Goal: Task Accomplishment & Management: Manage account settings

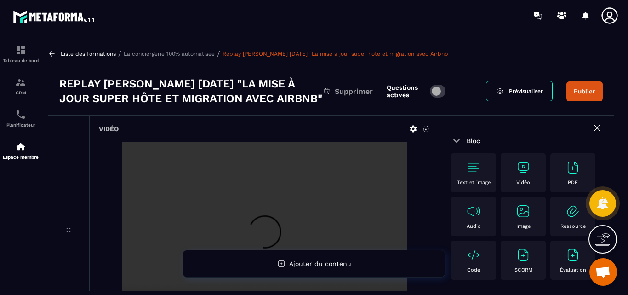
click at [582, 93] on button "Publier" at bounding box center [584, 91] width 36 height 20
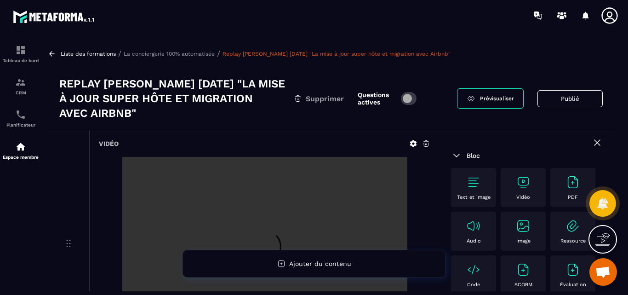
click at [83, 52] on p "Liste des formations" at bounding box center [88, 54] width 55 height 6
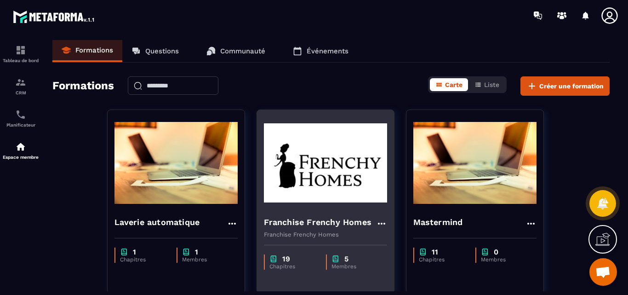
click at [329, 180] on img at bounding box center [325, 163] width 123 height 92
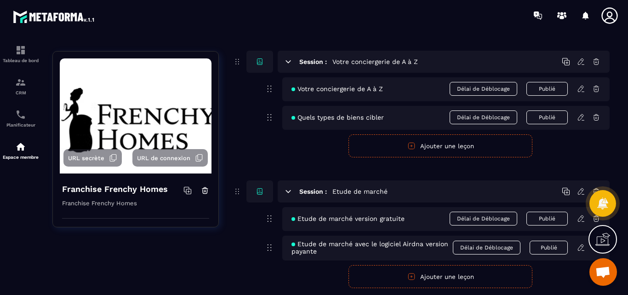
scroll to position [322, 0]
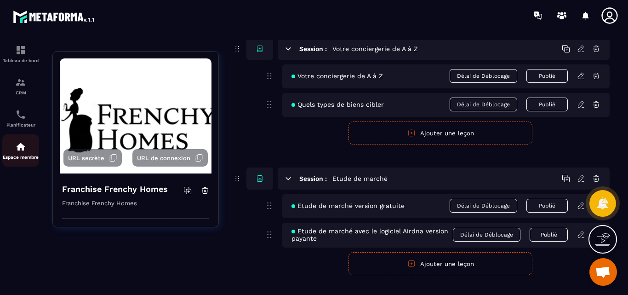
click at [19, 147] on img at bounding box center [20, 146] width 11 height 11
